Goal: Task Accomplishment & Management: Use online tool/utility

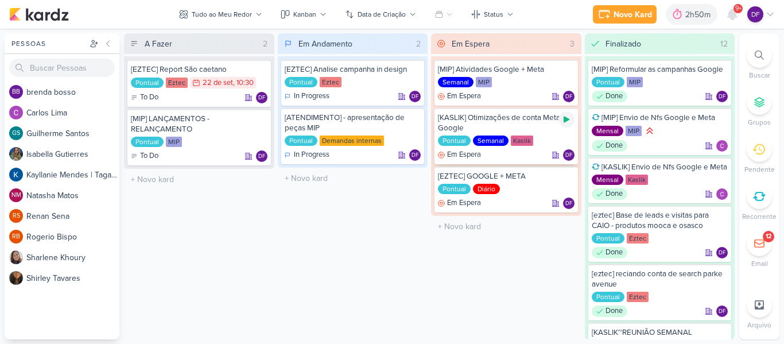
scroll to position [336, 0]
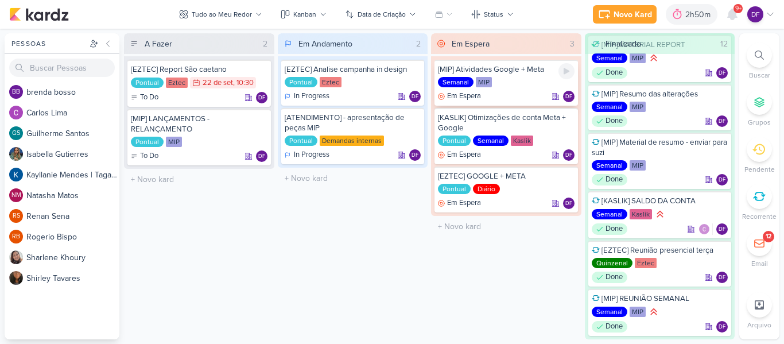
click at [569, 81] on div "Semanal MIP" at bounding box center [506, 82] width 137 height 11
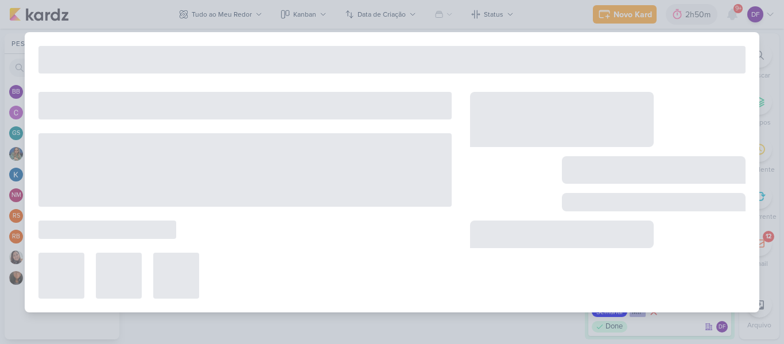
click at [565, 75] on div at bounding box center [392, 172] width 734 height 280
click at [704, 25] on div at bounding box center [392, 172] width 784 height 344
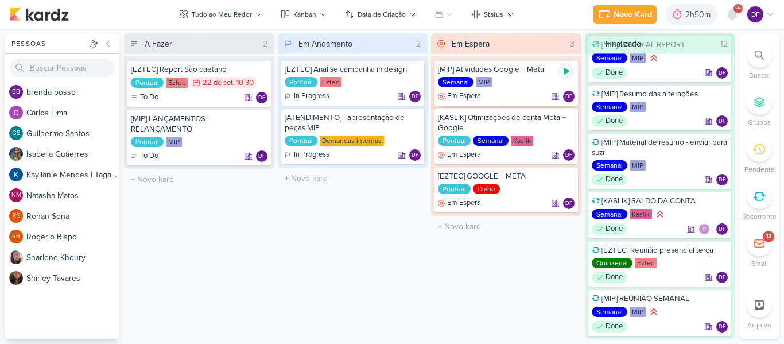
click at [566, 75] on icon at bounding box center [566, 71] width 9 height 9
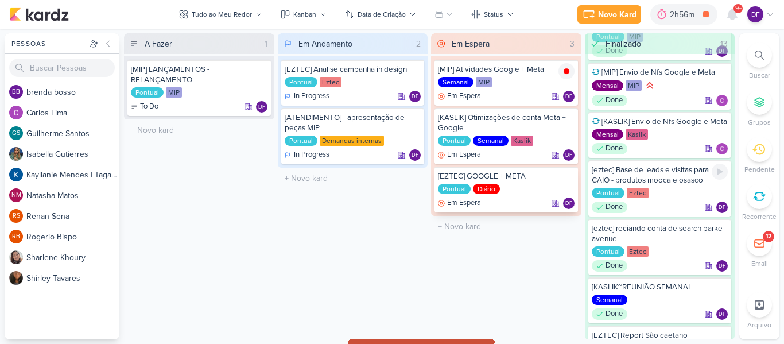
scroll to position [0, 0]
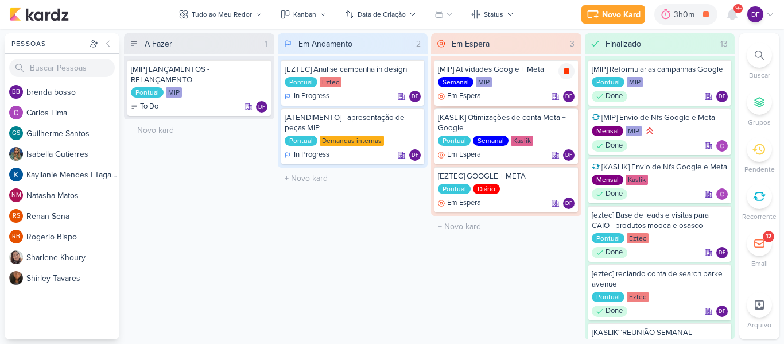
click at [570, 70] on icon at bounding box center [566, 71] width 9 height 9
click at [567, 120] on icon at bounding box center [566, 119] width 6 height 6
click at [567, 119] on icon at bounding box center [566, 119] width 6 height 6
click at [564, 178] on icon at bounding box center [566, 178] width 6 height 6
click at [568, 176] on icon at bounding box center [566, 178] width 6 height 6
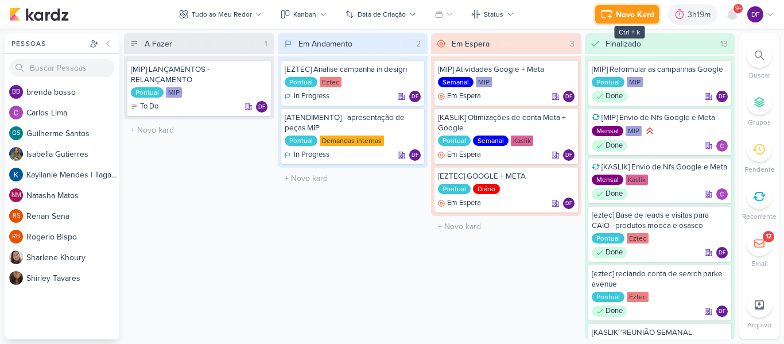
click at [618, 11] on div "Novo Kard" at bounding box center [635, 15] width 38 height 12
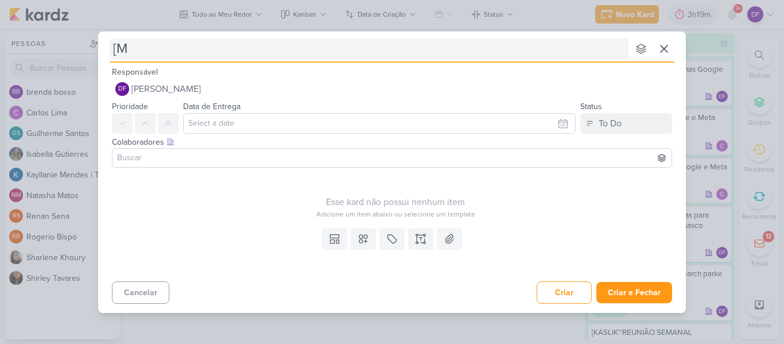
type input "[MI"
type input "[MIP]"
type input "[MIP] CAMPAHAS"
type input "[MIP] CAMPAHAS SEARCH INTERIOR"
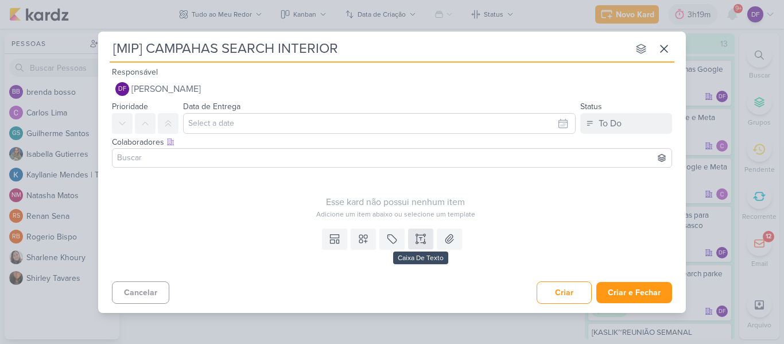
type input "[MIP] CAMPAHAS SEARCH INTERIOR"
click at [418, 240] on icon at bounding box center [420, 238] width 11 height 11
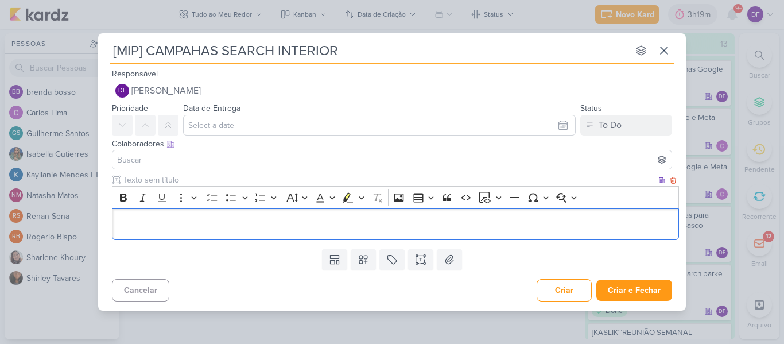
click at [180, 220] on p "Editor editing area: main" at bounding box center [395, 224] width 555 height 14
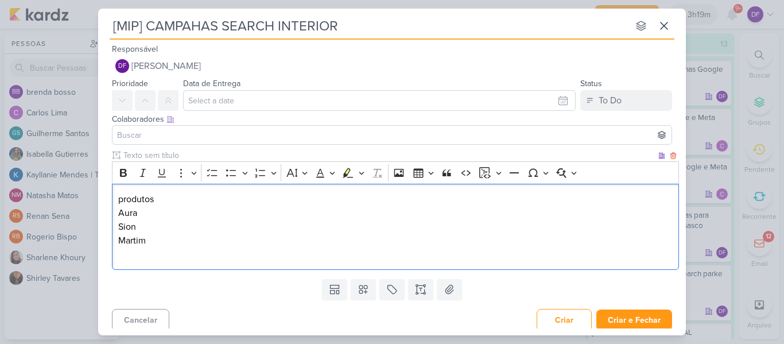
click at [165, 224] on p "Sion" at bounding box center [395, 227] width 555 height 14
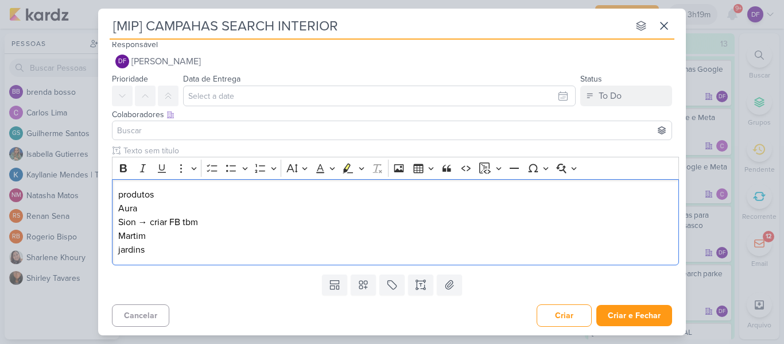
scroll to position [5, 0]
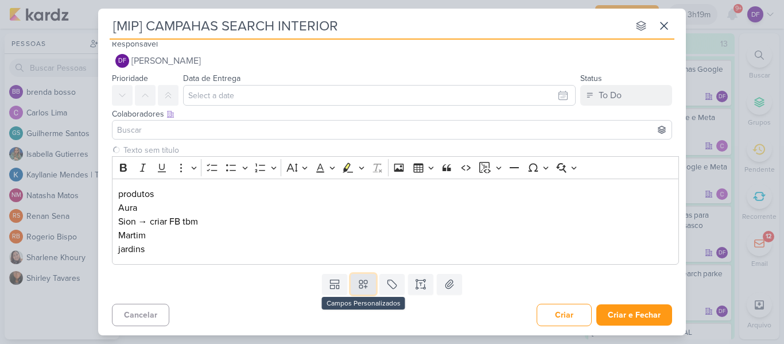
click at [362, 285] on icon at bounding box center [362, 283] width 11 height 11
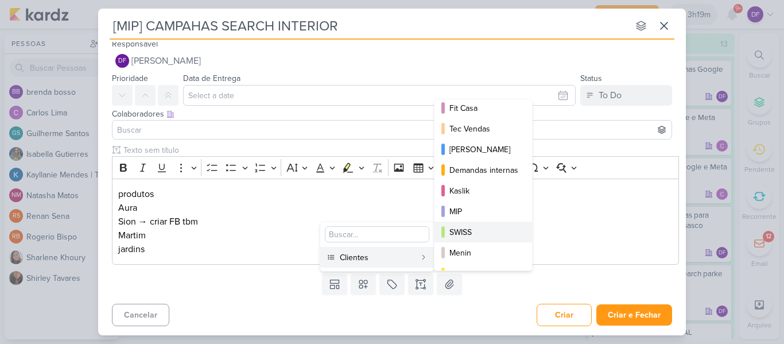
scroll to position [166, 0]
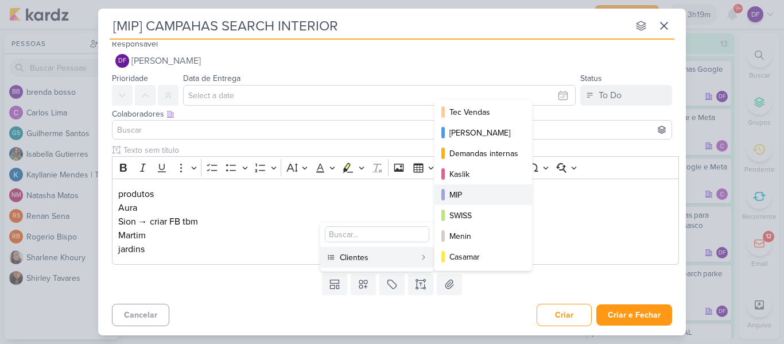
click at [462, 196] on div "MIP" at bounding box center [483, 195] width 69 height 12
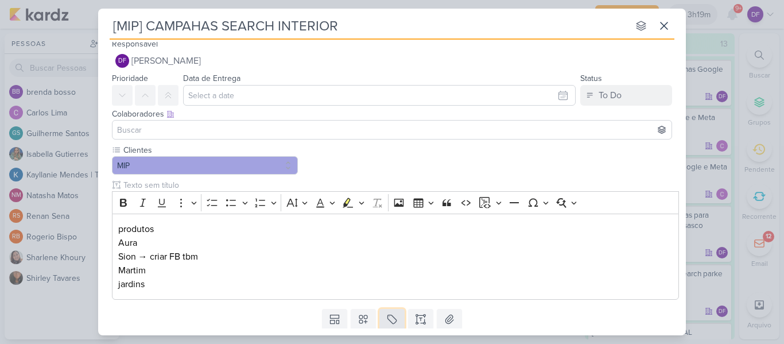
click at [388, 321] on icon at bounding box center [392, 319] width 9 height 9
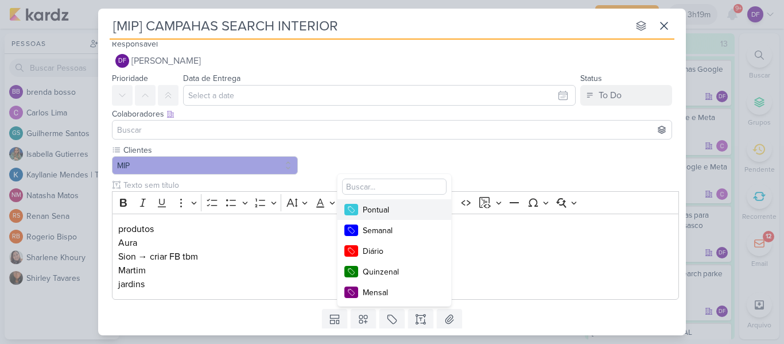
click at [380, 207] on div "Pontual" at bounding box center [400, 210] width 75 height 12
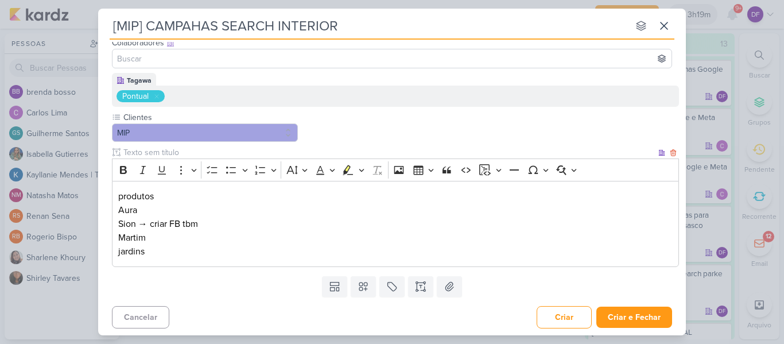
scroll to position [79, 0]
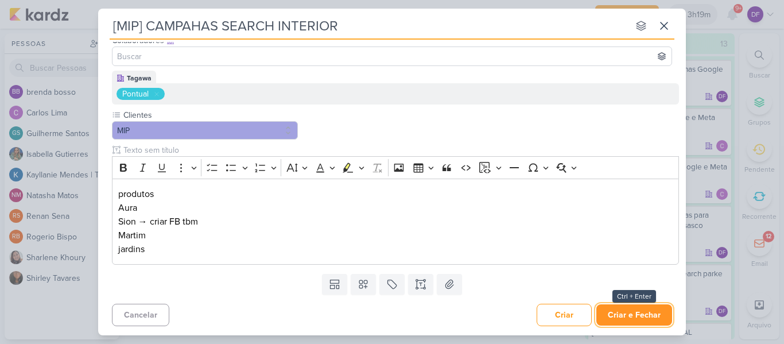
click at [607, 313] on button "Criar e Fechar" at bounding box center [634, 314] width 76 height 21
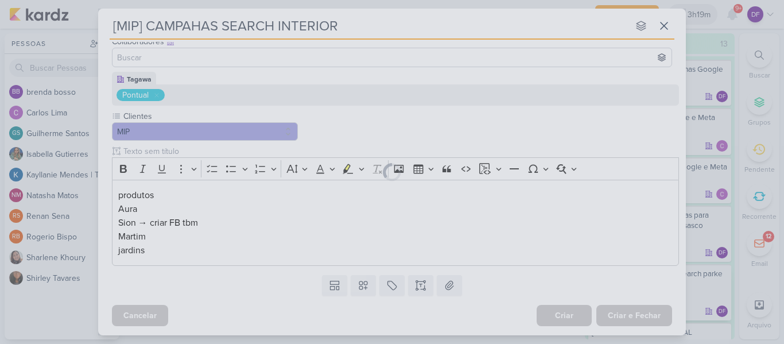
scroll to position [0, 0]
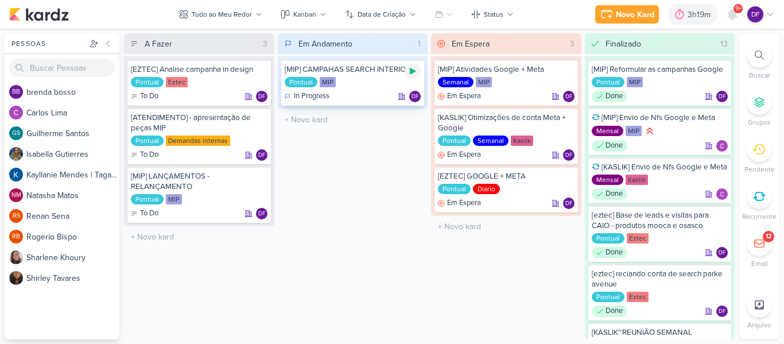
click at [412, 73] on icon at bounding box center [412, 71] width 9 height 9
